Goal: Go to known website: Go to known website

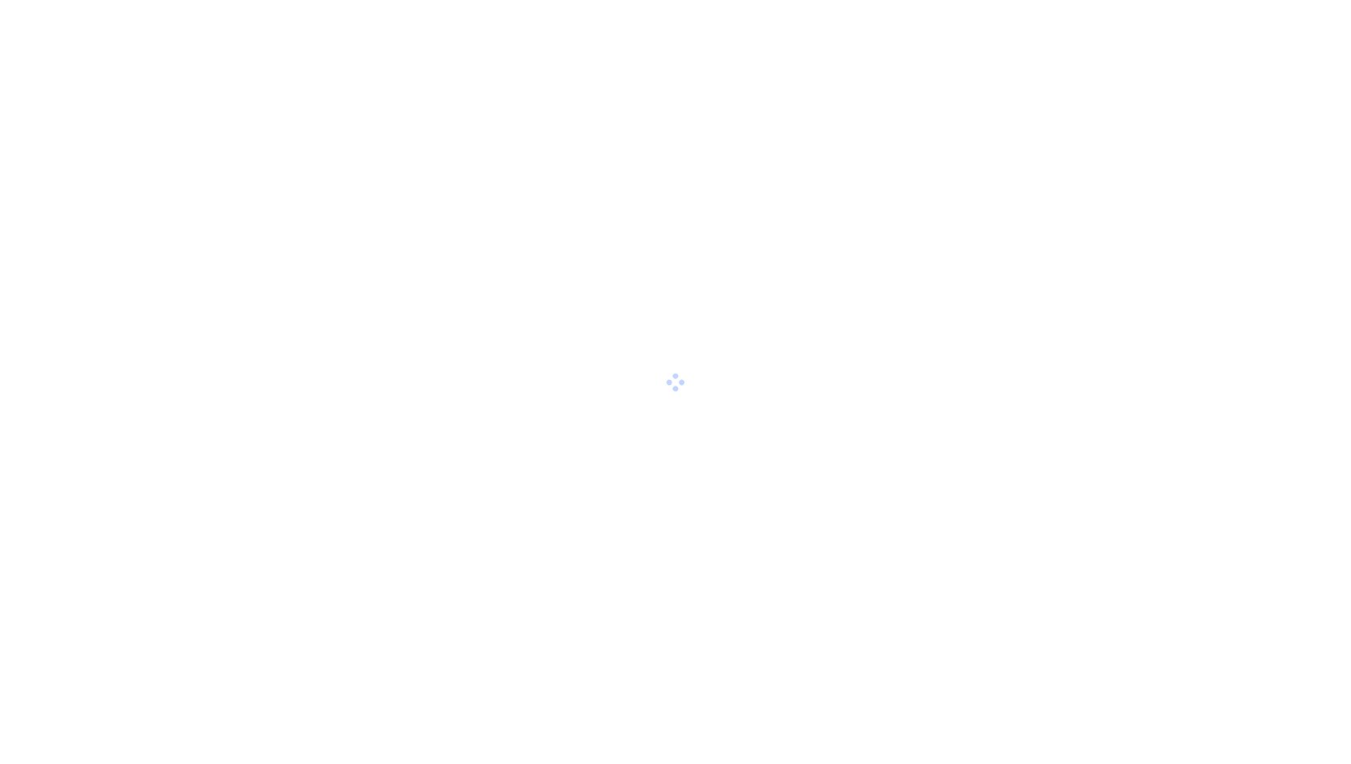
click at [791, 417] on div at bounding box center [675, 382] width 1351 height 764
